Goal: Navigation & Orientation: Go to known website

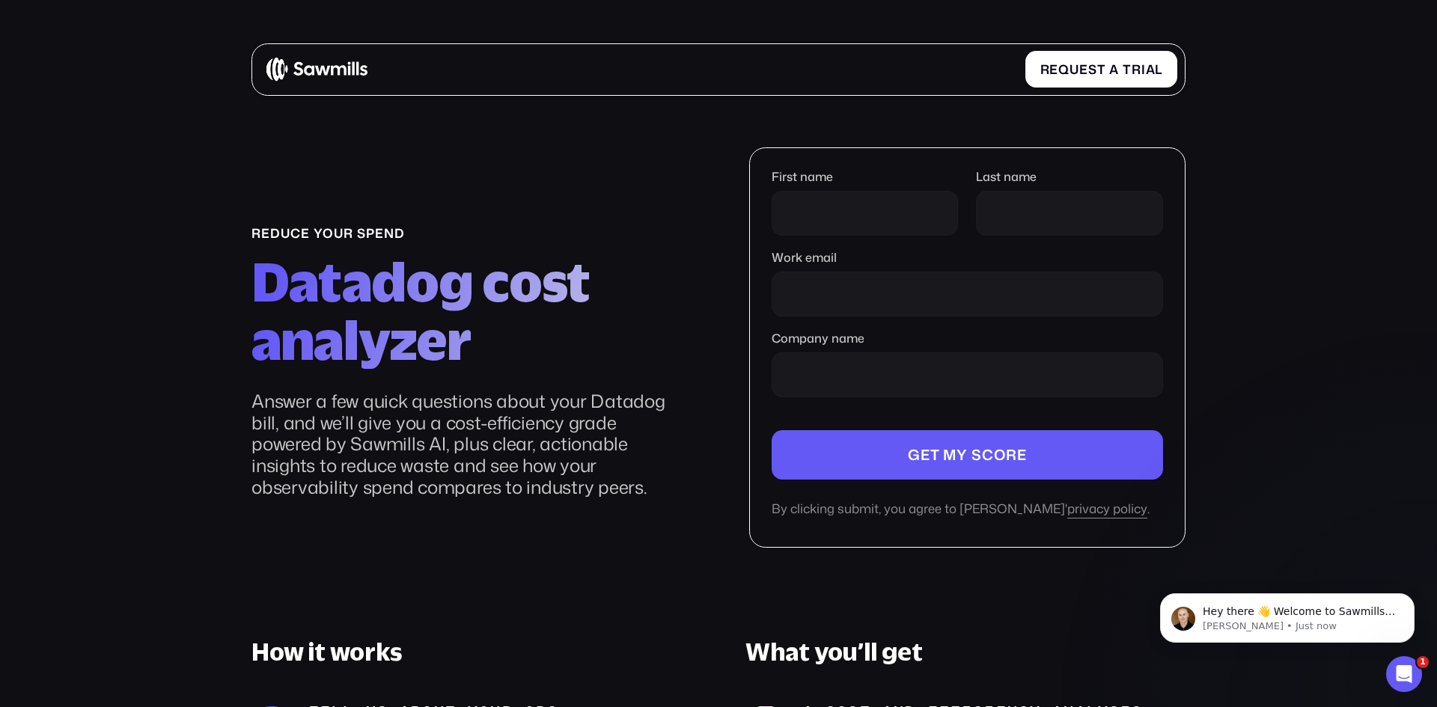
click at [320, 68] on img at bounding box center [316, 69] width 100 height 25
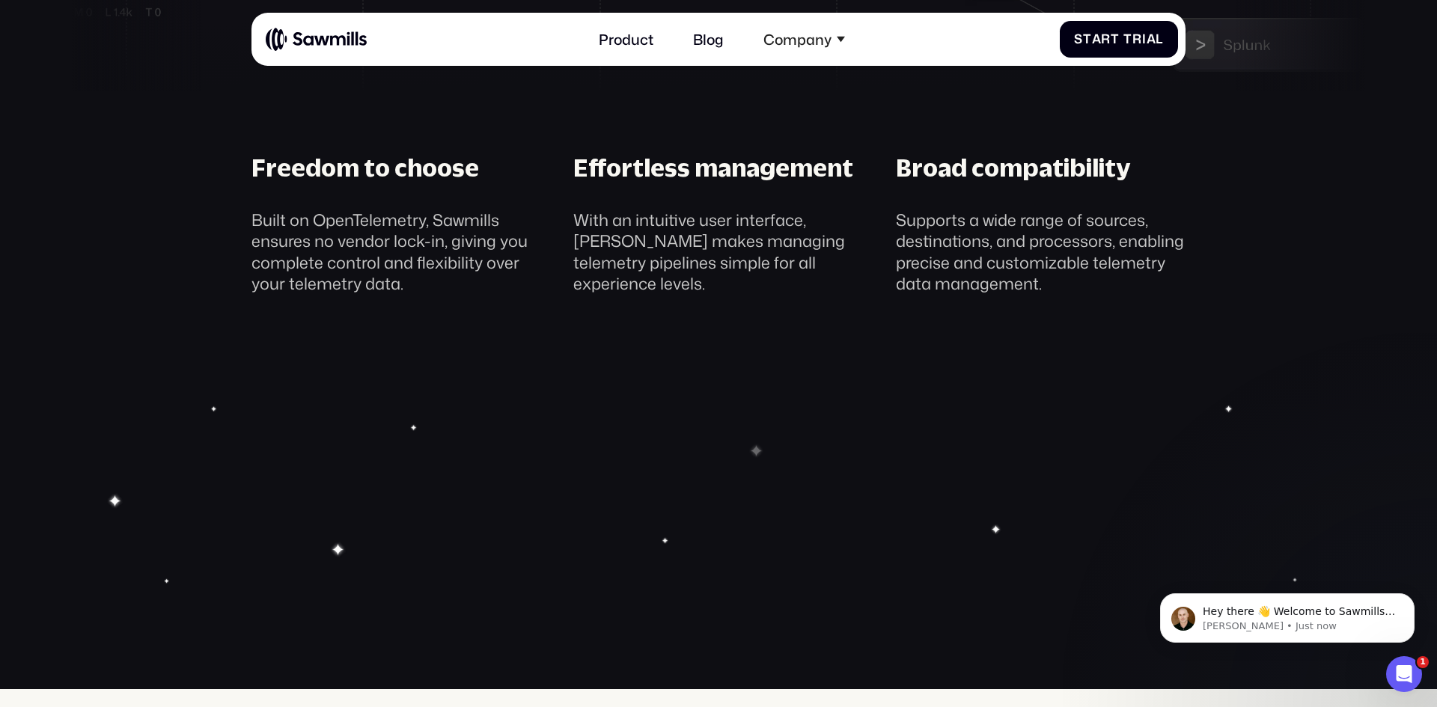
scroll to position [5891, 0]
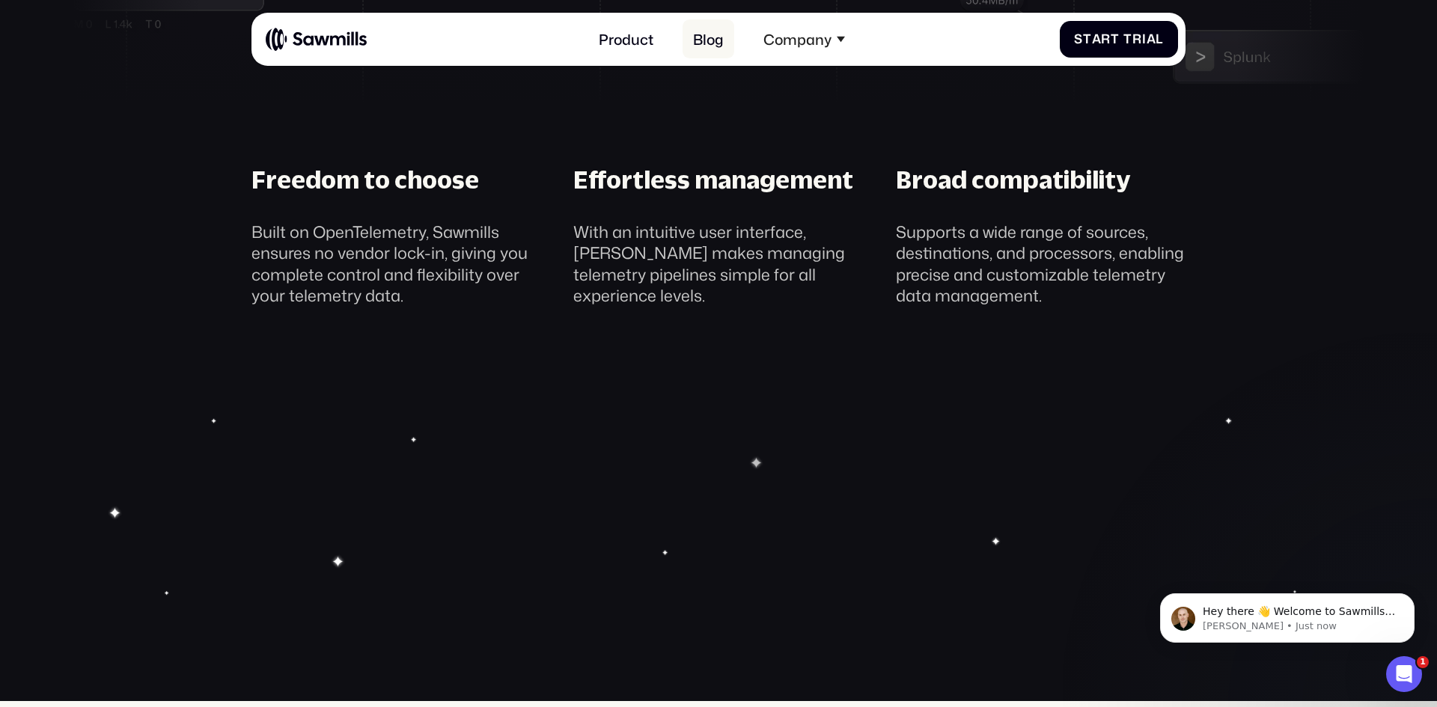
click at [694, 34] on link "Blog" at bounding box center [708, 38] width 52 height 39
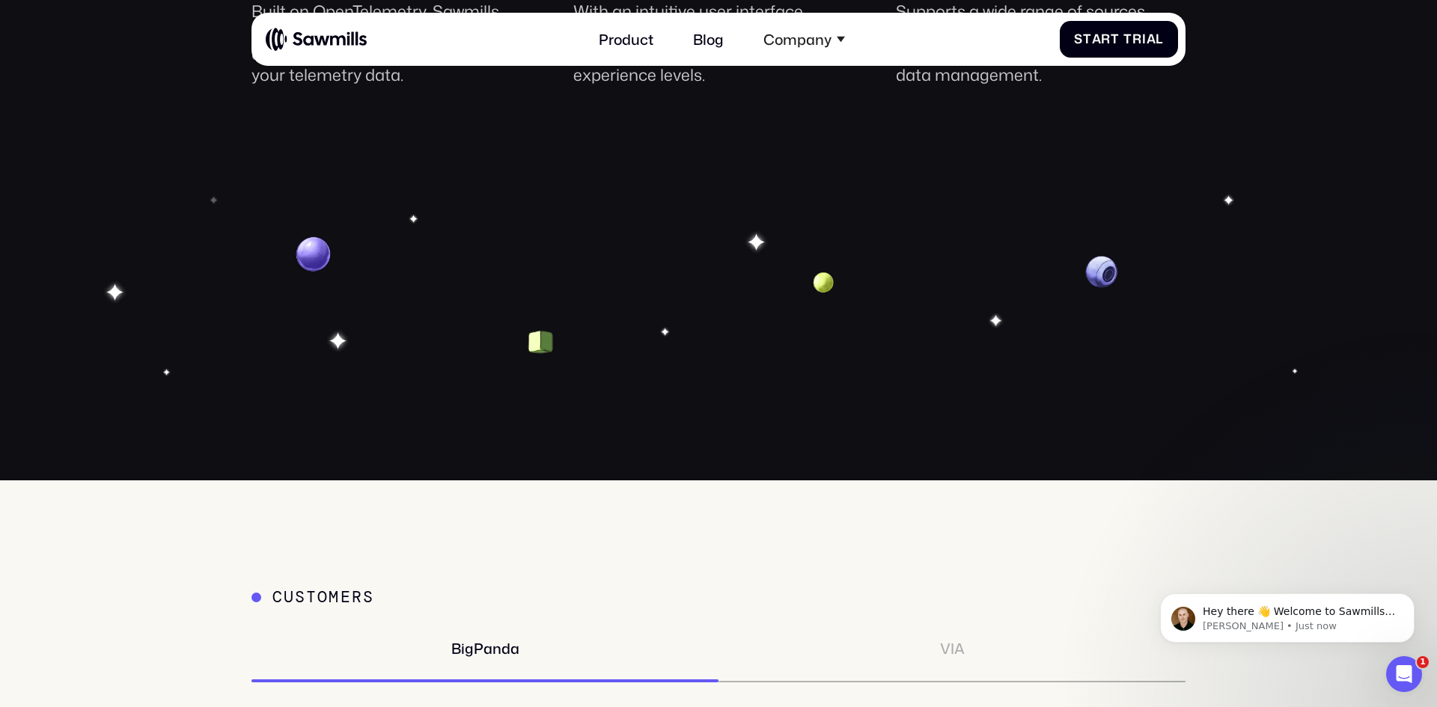
scroll to position [6098, 0]
